Goal: Information Seeking & Learning: Learn about a topic

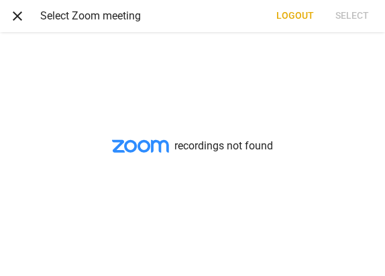
click at [17, 17] on span "close" at bounding box center [17, 16] width 16 height 16
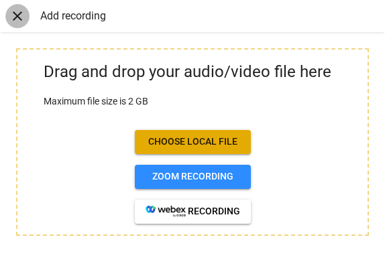
click at [17, 21] on span "close" at bounding box center [17, 16] width 16 height 16
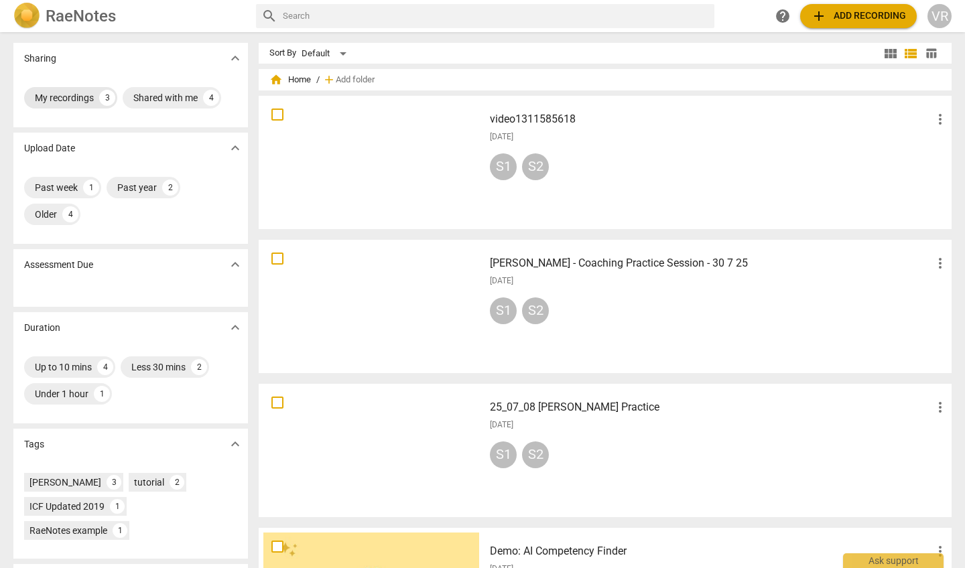
click at [59, 101] on div "My recordings" at bounding box center [64, 97] width 59 height 13
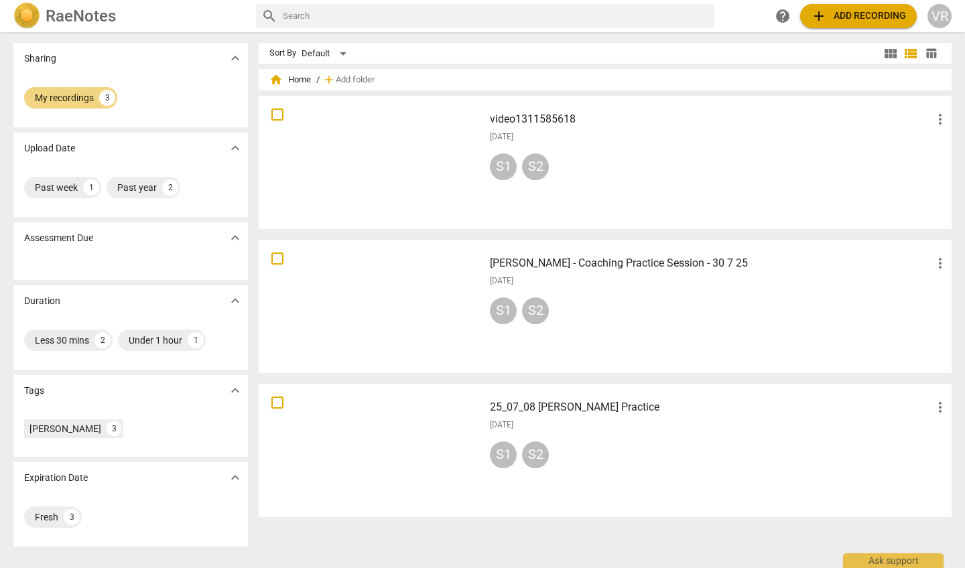
click at [312, 146] on div at bounding box center [371, 163] width 216 height 124
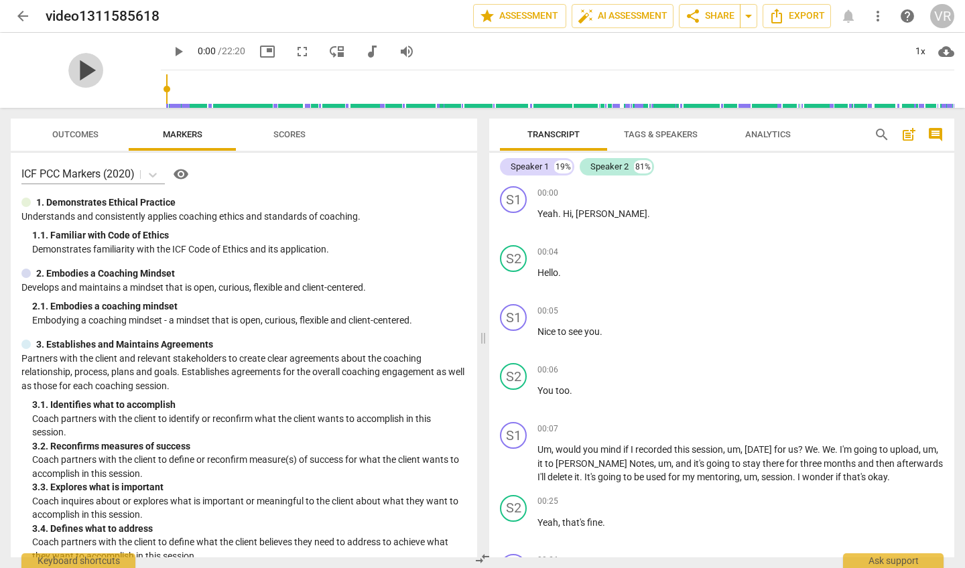
click at [76, 80] on span "play_arrow" at bounding box center [85, 70] width 35 height 35
drag, startPoint x: 478, startPoint y: 233, endPoint x: 441, endPoint y: 230, distance: 37.0
click at [384, 230] on div "Outcomes Markers Scores ICF PCC Markers (2020) visibility 1. Demonstrates Ethic…" at bounding box center [241, 338] width 483 height 461
drag, startPoint x: 478, startPoint y: 230, endPoint x: 453, endPoint y: 229, distance: 25.5
click at [384, 229] on div "Outcomes Markers Scores ICF PCC Markers (2020) visibility 1. Demonstrates Ethic…" at bounding box center [241, 338] width 483 height 461
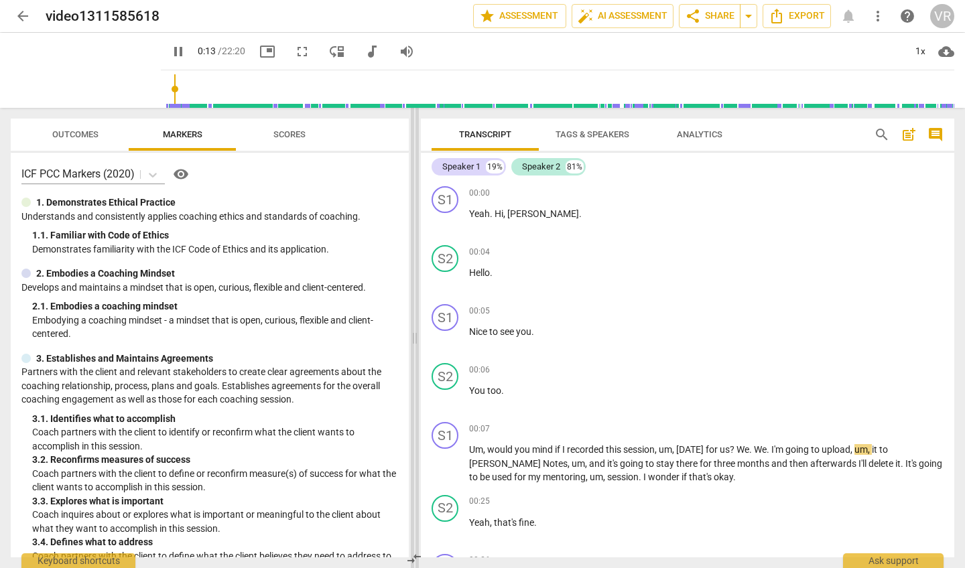
drag, startPoint x: 485, startPoint y: 225, endPoint x: 417, endPoint y: 226, distance: 68.4
click at [384, 226] on span at bounding box center [415, 338] width 8 height 461
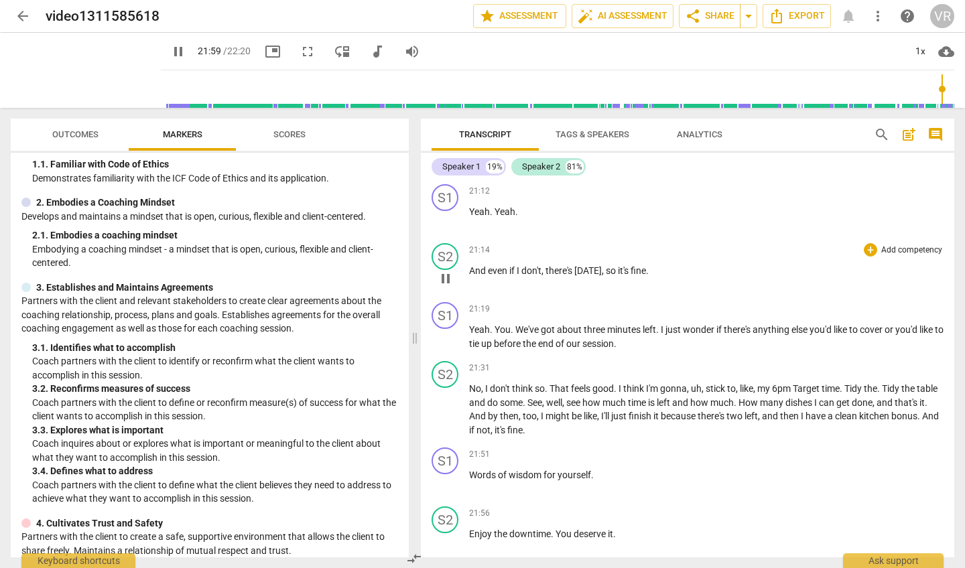
scroll to position [6038, 0]
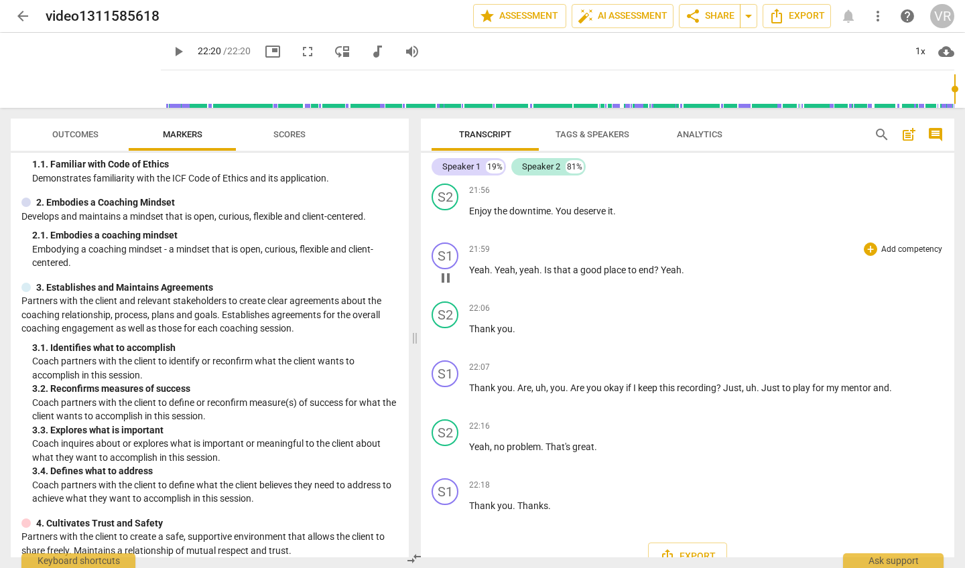
type input "1340"
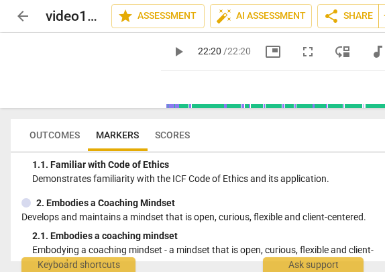
scroll to position [0, 13]
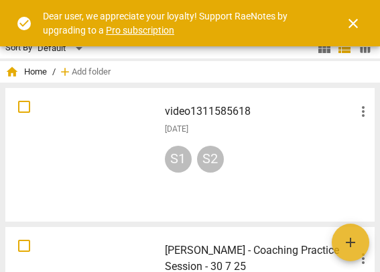
click at [351, 20] on span "close" at bounding box center [353, 23] width 16 height 16
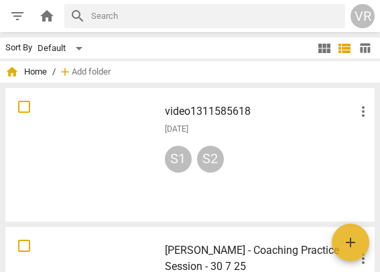
click at [93, 148] on div at bounding box center [82, 155] width 144 height 124
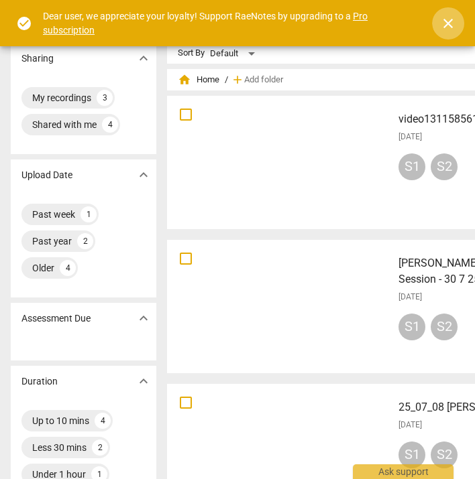
click at [444, 20] on span "close" at bounding box center [448, 23] width 16 height 16
click at [448, 18] on span "close" at bounding box center [448, 23] width 16 height 16
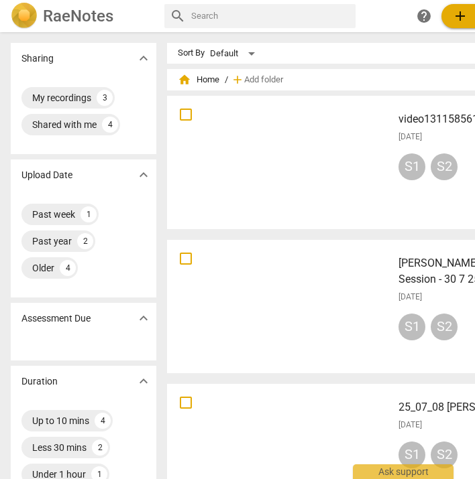
click at [295, 161] on div at bounding box center [280, 163] width 216 height 124
click at [284, 161] on div at bounding box center [280, 163] width 216 height 124
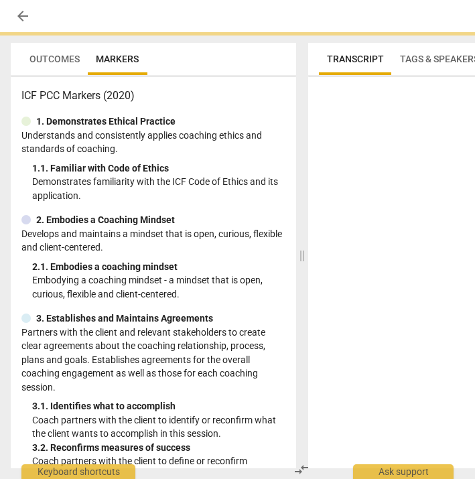
click at [284, 161] on div "ICF PCC Markers (2020) 1. Demonstrates Ethical Practice Understands and consist…" at bounding box center [154, 273] width 286 height 392
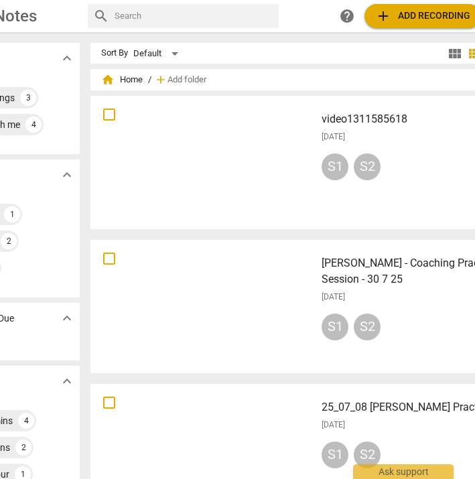
scroll to position [0, 89]
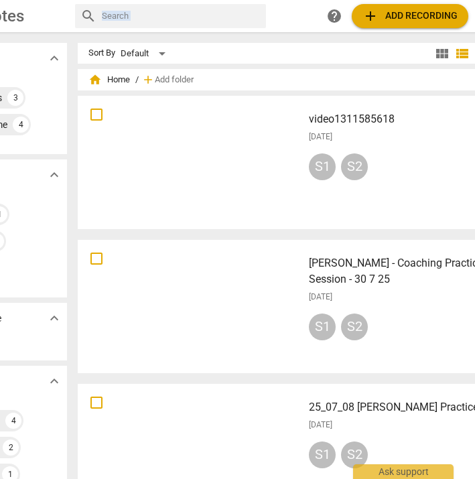
drag, startPoint x: 387, startPoint y: 12, endPoint x: 436, endPoint y: 17, distance: 49.2
click at [436, 17] on div "search help add Add recording VR" at bounding box center [289, 16] width 428 height 24
click at [176, 143] on div at bounding box center [190, 163] width 216 height 124
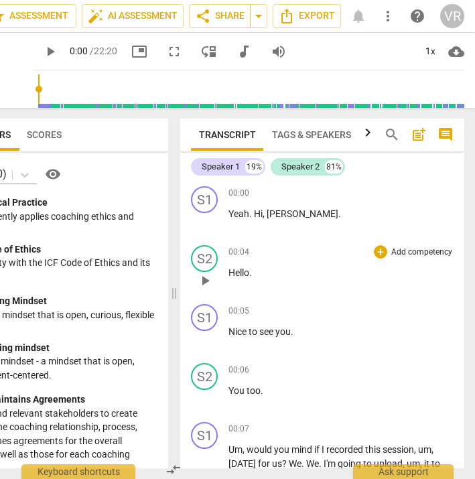
scroll to position [1, 131]
click at [363, 258] on div "00:04 + Add competency keyboard_arrow_right" at bounding box center [341, 251] width 225 height 13
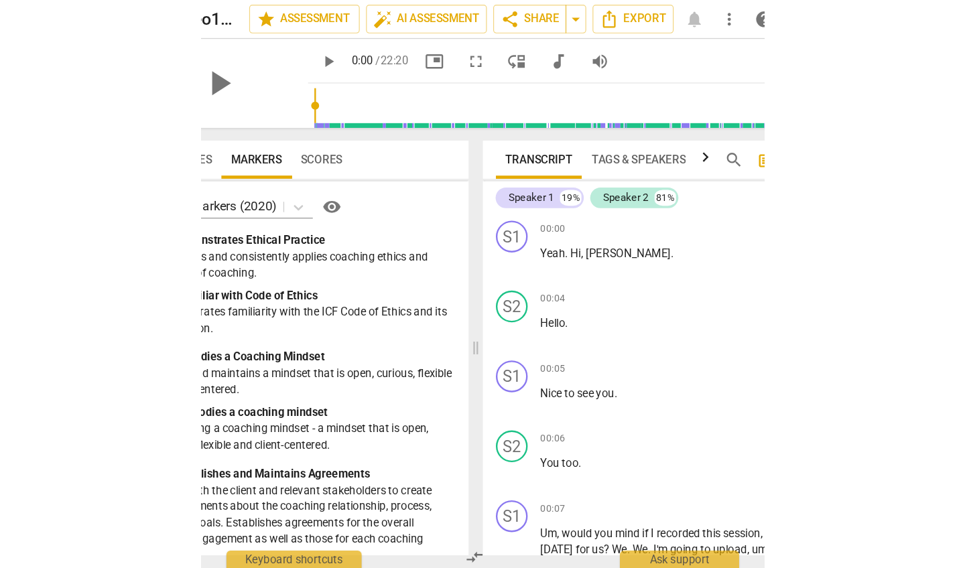
scroll to position [0, 0]
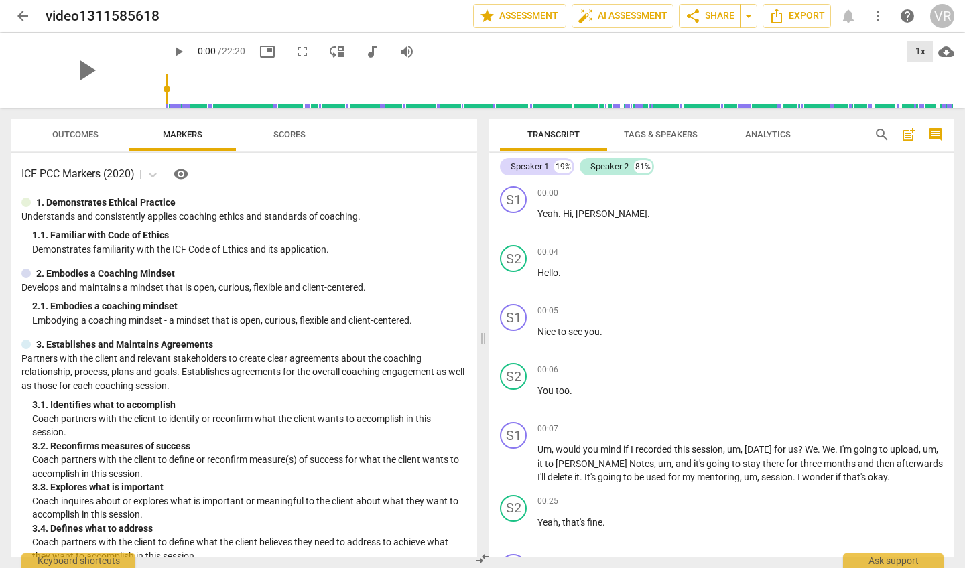
click at [474, 54] on div "1x" at bounding box center [920, 51] width 25 height 21
click at [474, 131] on li "1.5x" at bounding box center [930, 129] width 45 height 25
click at [76, 73] on span "play_arrow" at bounding box center [85, 70] width 35 height 35
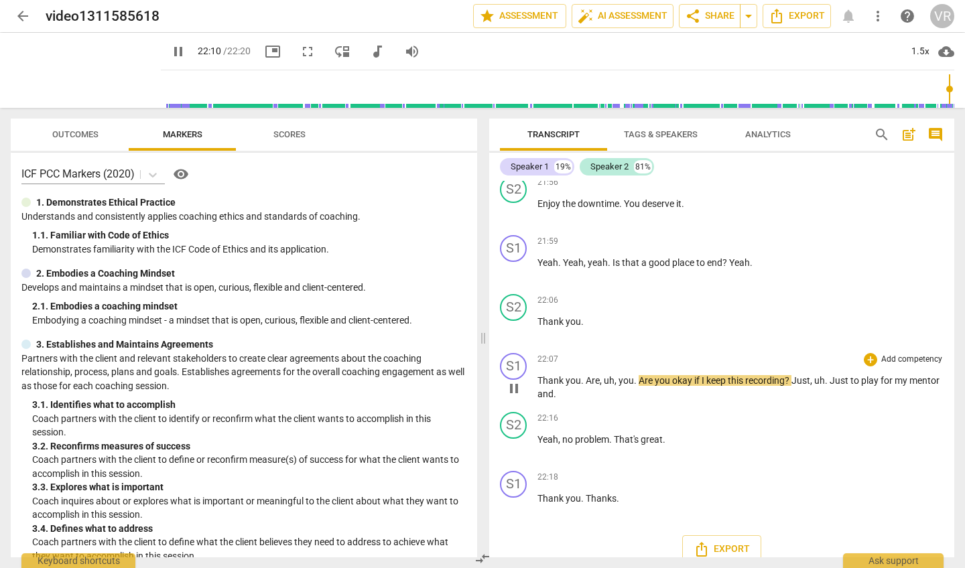
scroll to position [6306, 0]
type input "1340"
